Goal: Complete application form: Complete application form

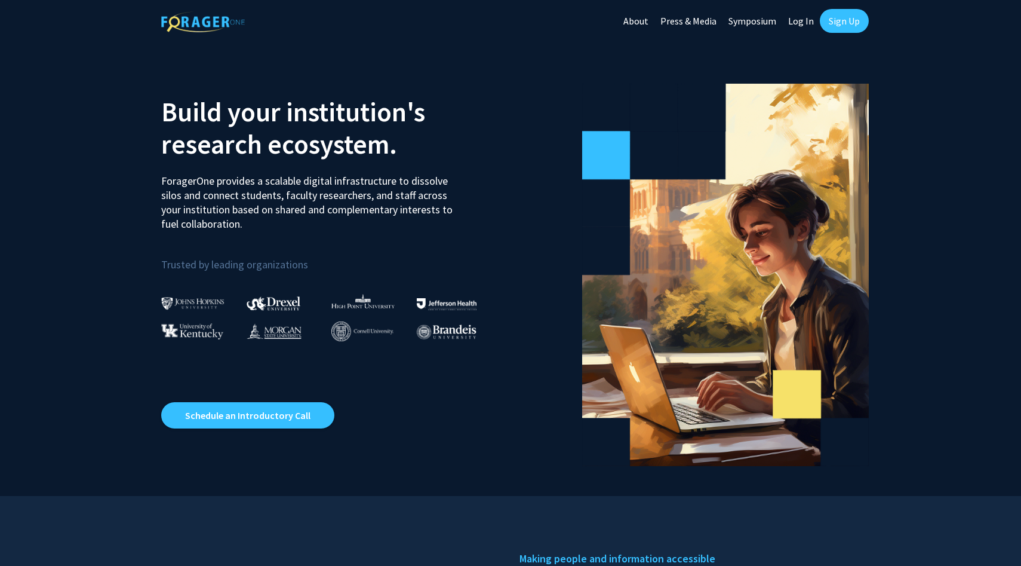
click at [836, 26] on link "Sign Up" at bounding box center [844, 21] width 49 height 24
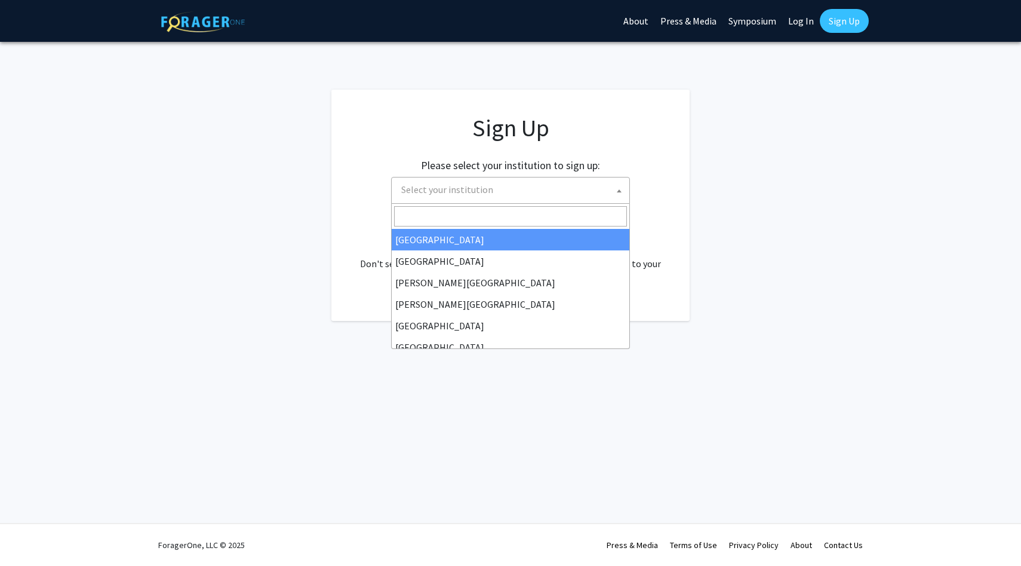
click at [502, 193] on span "Select your institution" at bounding box center [513, 189] width 233 height 24
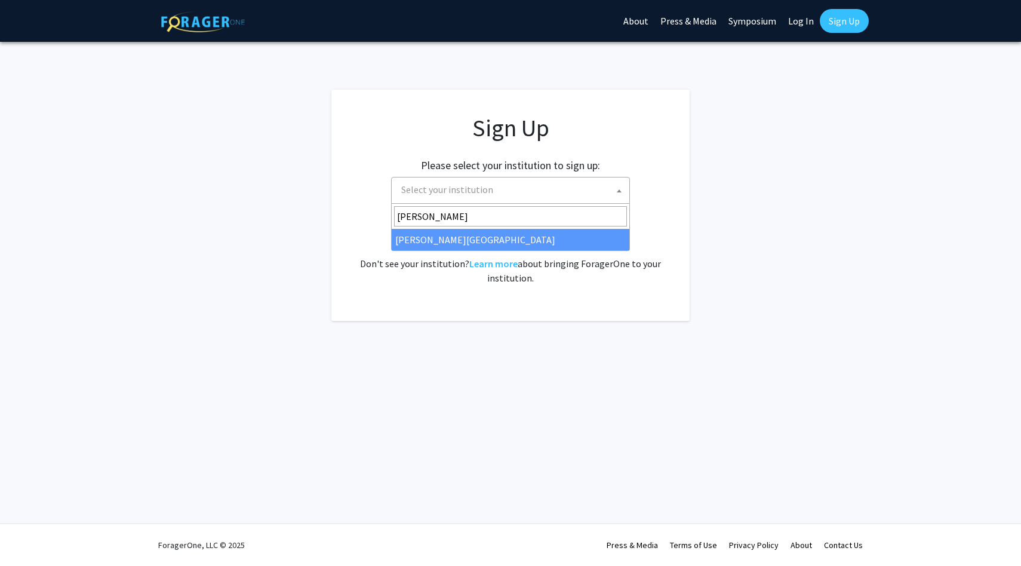
type input "thomas"
select select "24"
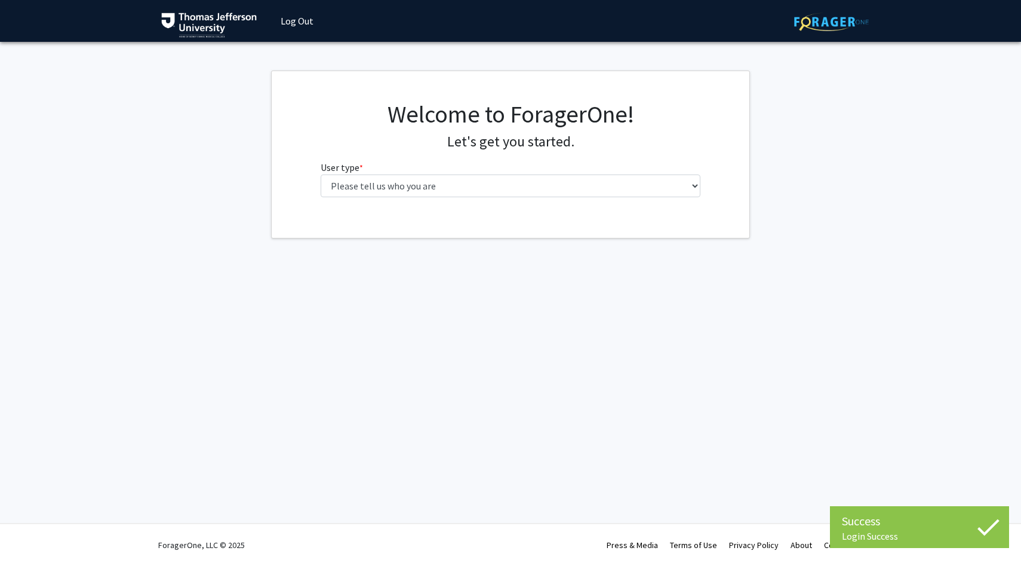
click at [483, 198] on div "Welcome to ForagerOne! Let's get you started. User type * required Please tell …" at bounding box center [511, 153] width 398 height 107
click at [483, 185] on select "Please tell us who you are Undergraduate Student Master's Student Doctoral Cand…" at bounding box center [511, 185] width 380 height 23
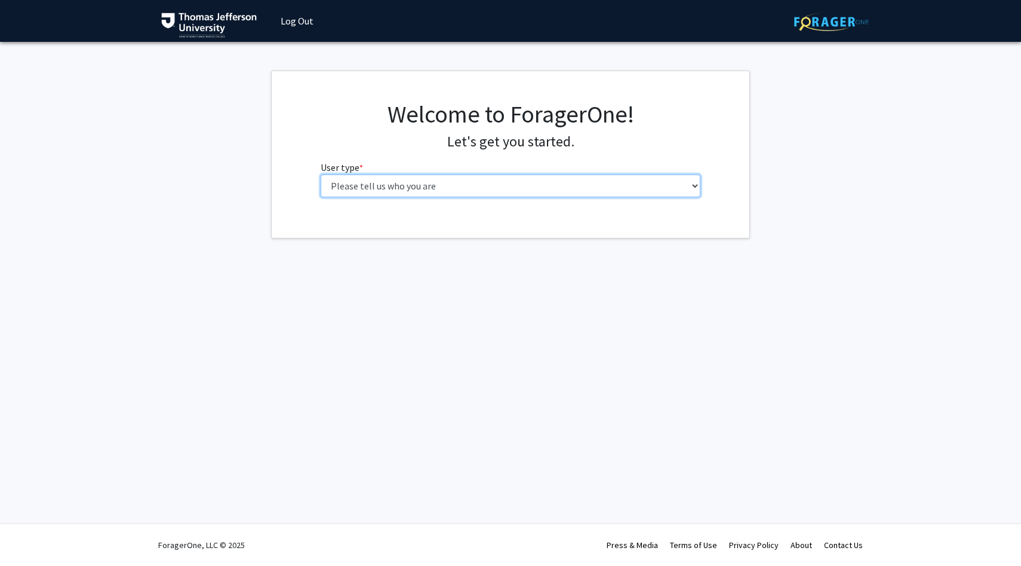
select select "3: doc"
click at [321, 174] on select "Please tell us who you are Undergraduate Student Master's Student Doctoral Cand…" at bounding box center [511, 185] width 380 height 23
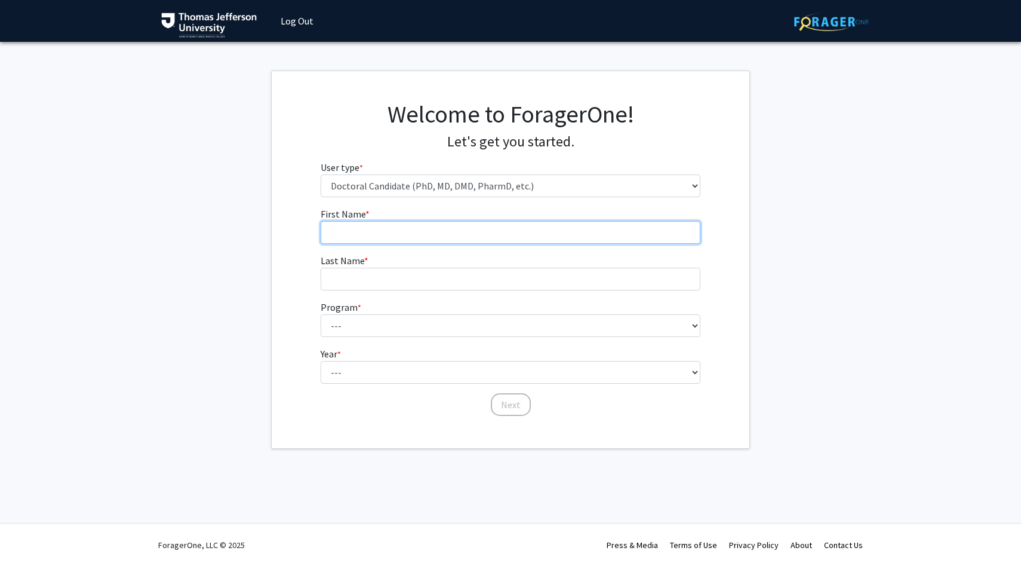
click at [477, 229] on input "First Name * required" at bounding box center [511, 232] width 380 height 23
type input "[PERSON_NAME]"
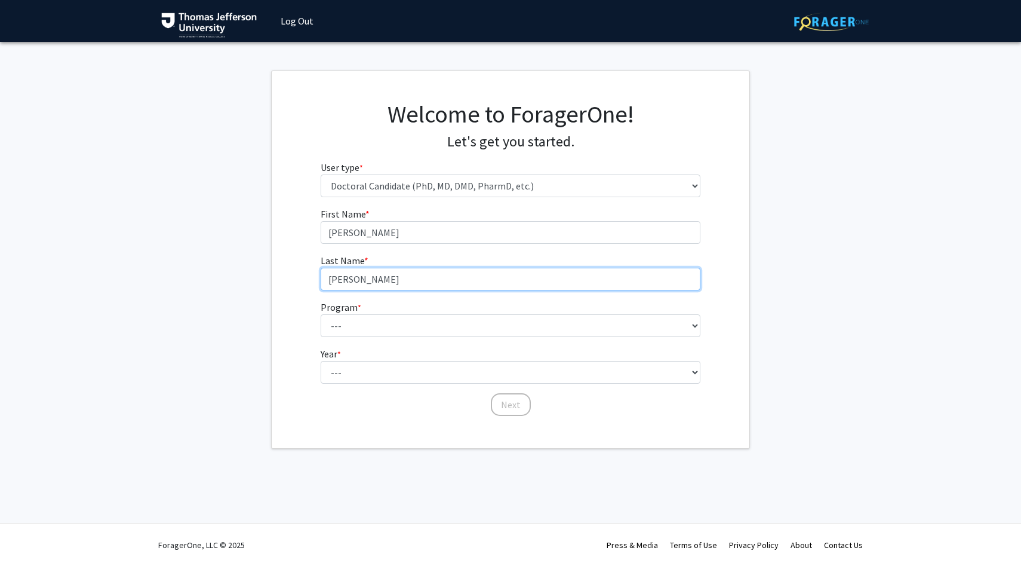
type input "[PERSON_NAME]"
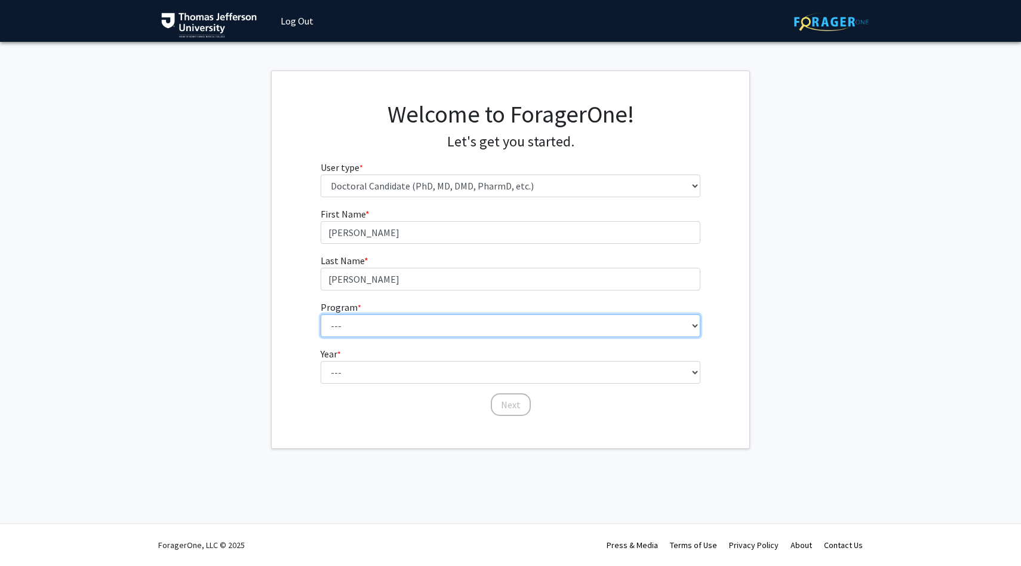
click at [454, 329] on select "--- Accelerated 3+3 BS in Health Sciences/Doctor of [MEDICAL_DATA] Accelerated …" at bounding box center [511, 325] width 380 height 23
select select "35: 815"
click at [321, 314] on select "--- Accelerated 3+3 BS in Health Sciences/Doctor of [MEDICAL_DATA] Accelerated …" at bounding box center [511, 325] width 380 height 23
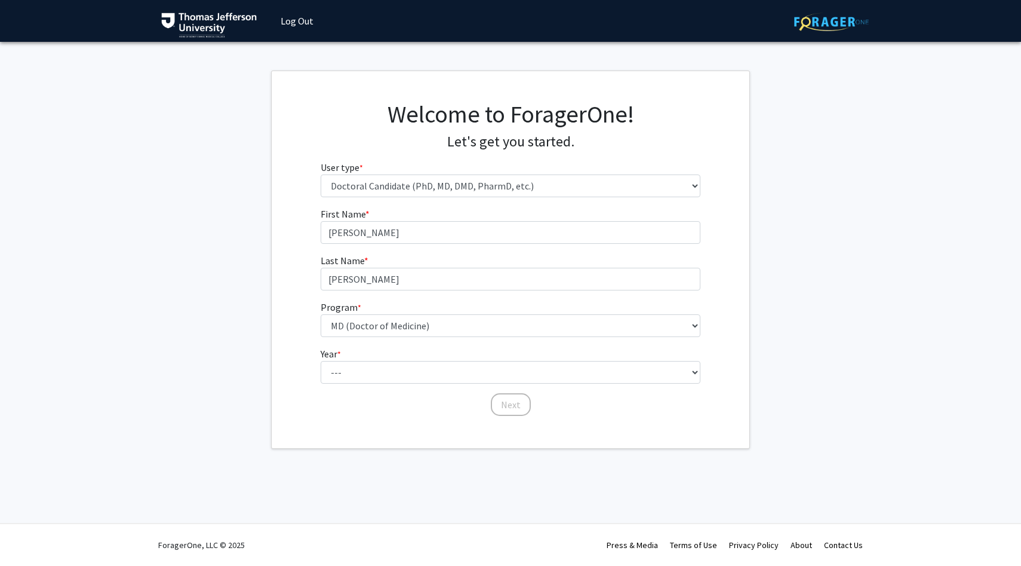
click at [448, 386] on form "First Name * required [PERSON_NAME] Last Name * required [PERSON_NAME] Program …" at bounding box center [511, 306] width 380 height 198
click at [448, 375] on select "--- First Year Second Year Third Year Fourth Year Fifth Year Sixth Year Seventh…" at bounding box center [511, 372] width 380 height 23
select select "1: first_year"
click at [321, 361] on select "--- First Year Second Year Third Year Fourth Year Fifth Year Sixth Year Seventh…" at bounding box center [511, 372] width 380 height 23
click at [519, 410] on button "Next" at bounding box center [511, 404] width 40 height 23
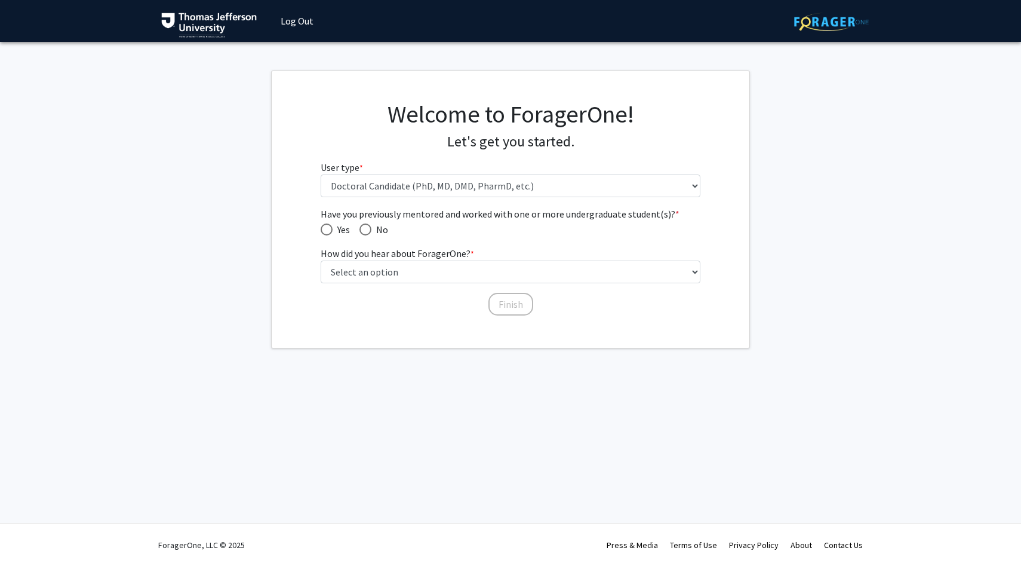
click at [371, 232] on span "Have you previously mentored and worked with one or more undergraduate student(…" at bounding box center [366, 229] width 12 height 12
click at [371, 232] on input "No" at bounding box center [366, 229] width 12 height 12
radio input "true"
click at [492, 278] on select "Select an option Peer/student recommendation Faculty/staff recommendation Unive…" at bounding box center [511, 271] width 380 height 23
select select "2: faculty_recommendation"
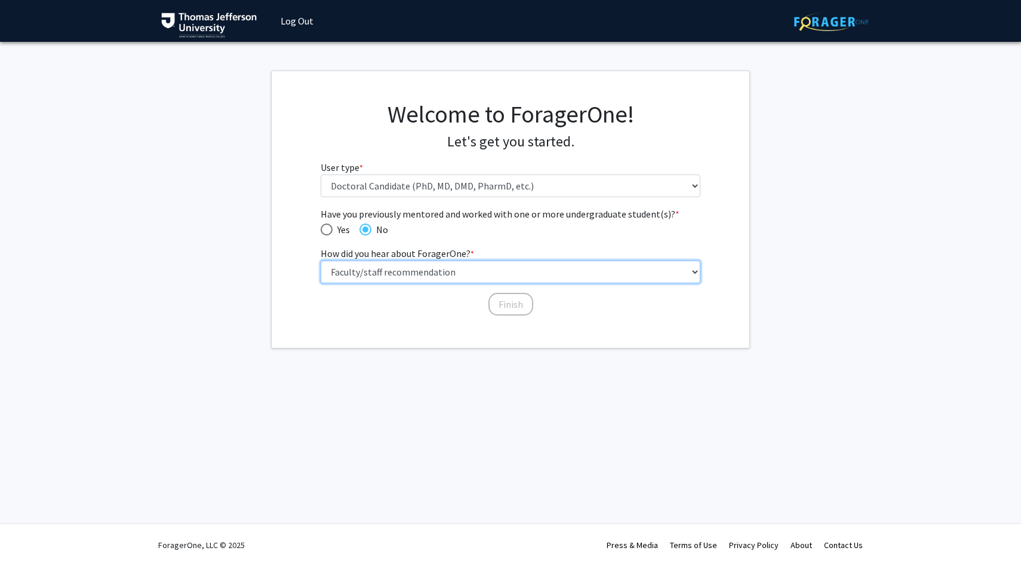
click at [321, 260] on select "Select an option Peer/student recommendation Faculty/staff recommendation Unive…" at bounding box center [511, 271] width 380 height 23
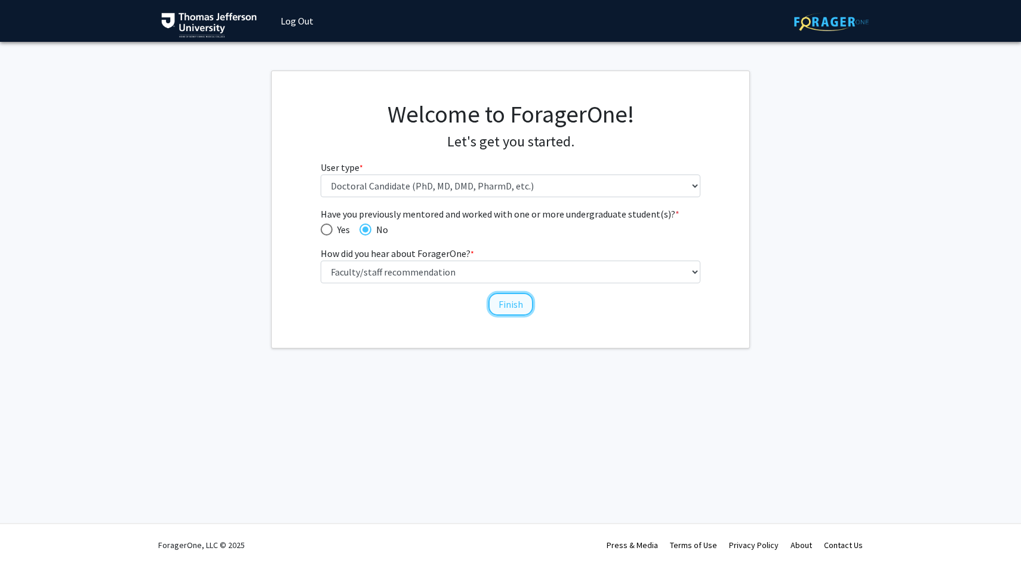
click at [526, 304] on button "Finish" at bounding box center [511, 304] width 45 height 23
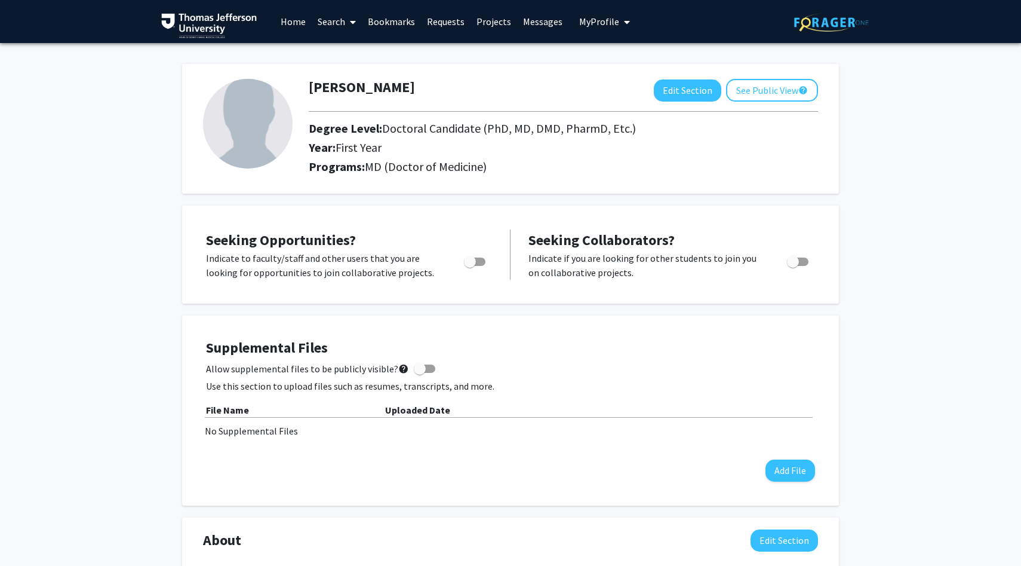
click at [491, 25] on link "Projects" at bounding box center [494, 22] width 47 height 42
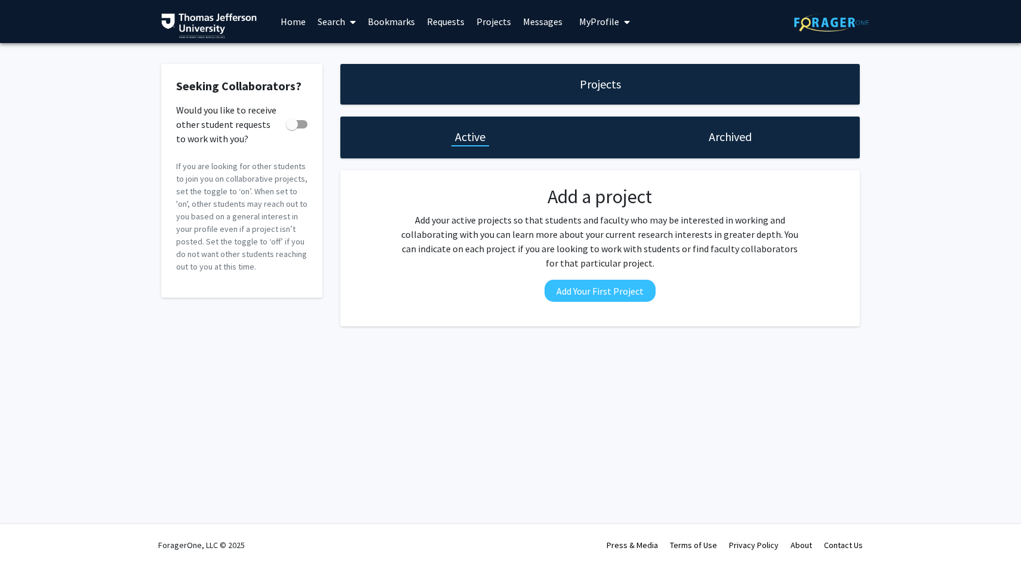
click at [340, 23] on link "Search" at bounding box center [337, 22] width 50 height 42
click at [344, 51] on span "Faculty/Staff" at bounding box center [356, 55] width 88 height 24
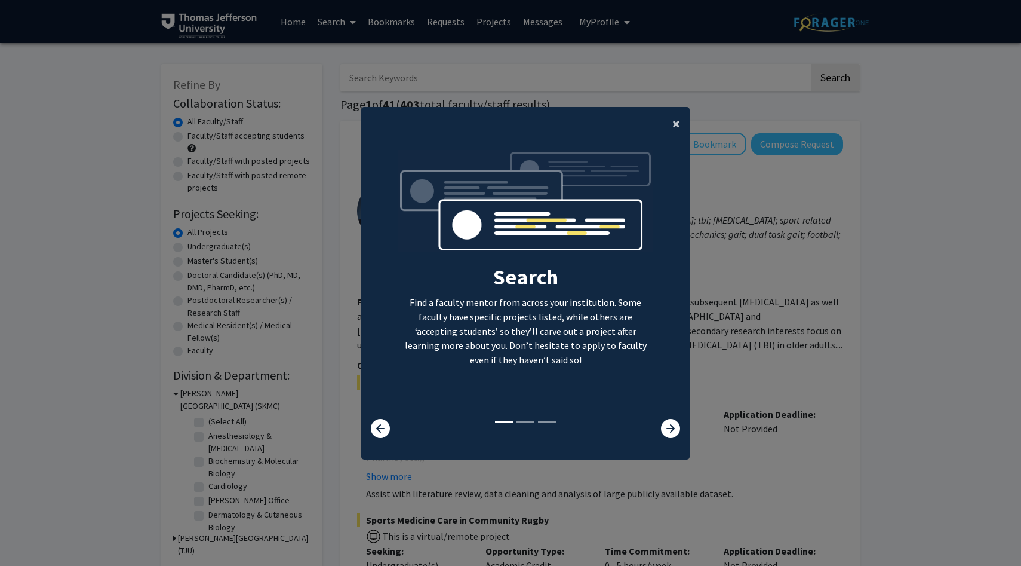
click at [675, 119] on span "×" at bounding box center [676, 123] width 8 height 19
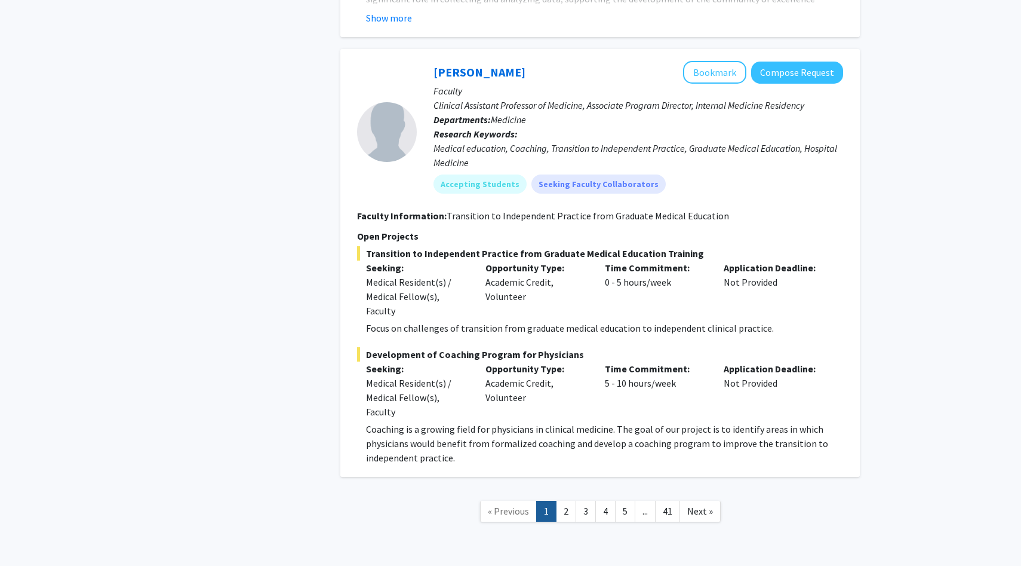
scroll to position [6872, 0]
